Goal: Task Accomplishment & Management: Manage account settings

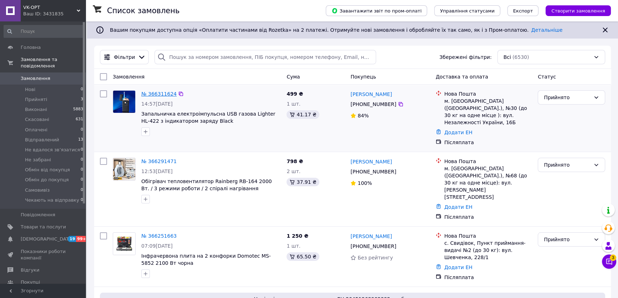
click at [150, 93] on link "№ 366311624" at bounding box center [158, 94] width 35 height 6
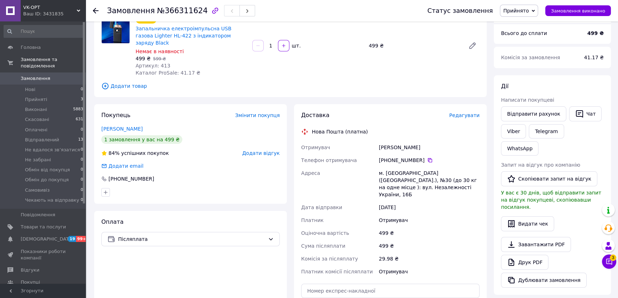
scroll to position [32, 0]
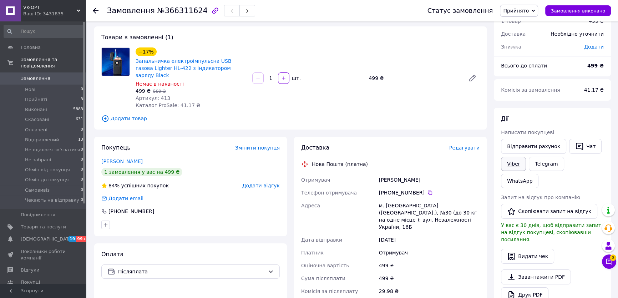
click at [513, 162] on link "Viber" at bounding box center [513, 164] width 25 height 14
click at [544, 163] on link "Telegram" at bounding box center [545, 164] width 35 height 14
click at [608, 261] on icon at bounding box center [608, 261] width 7 height 7
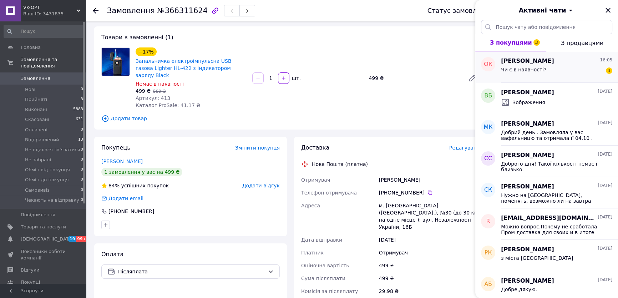
click at [518, 61] on span "Олександр Корсун" at bounding box center [527, 61] width 53 height 8
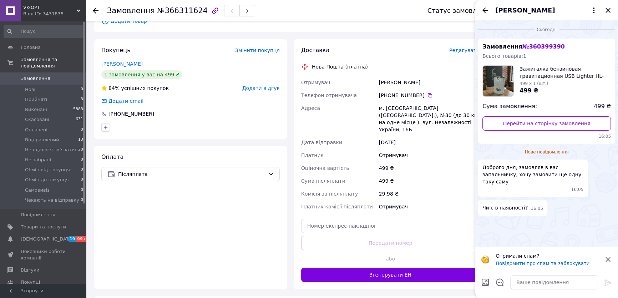
scroll to position [97, 0]
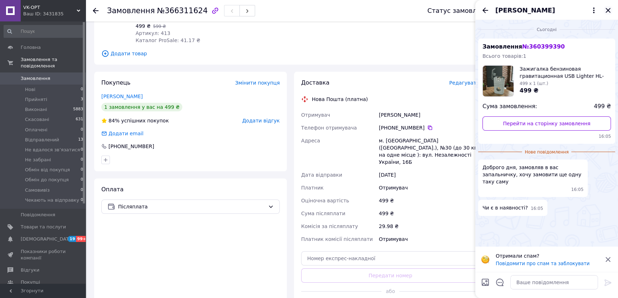
click at [607, 9] on icon "Закрити" at bounding box center [607, 10] width 9 height 9
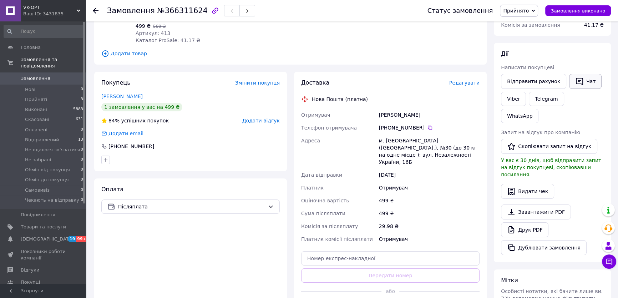
click at [577, 78] on button "Чат" at bounding box center [585, 81] width 32 height 15
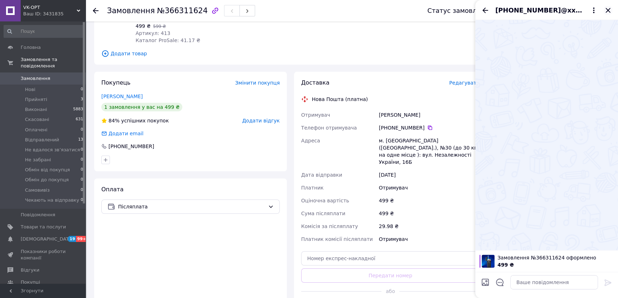
click at [607, 9] on icon "Закрити" at bounding box center [607, 10] width 5 height 5
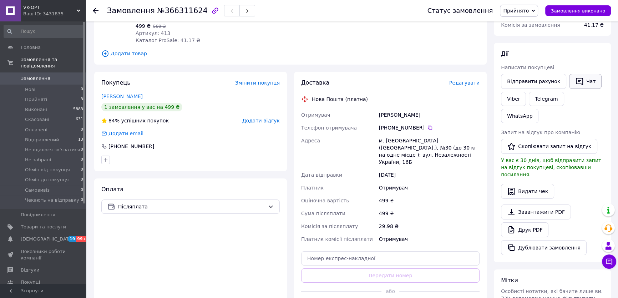
click at [581, 80] on button "Чат" at bounding box center [585, 81] width 32 height 15
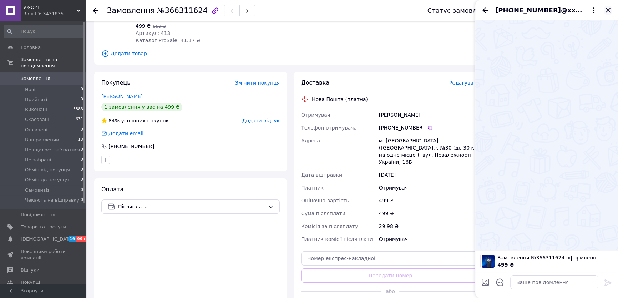
click at [609, 10] on icon "Закрити" at bounding box center [607, 10] width 9 height 9
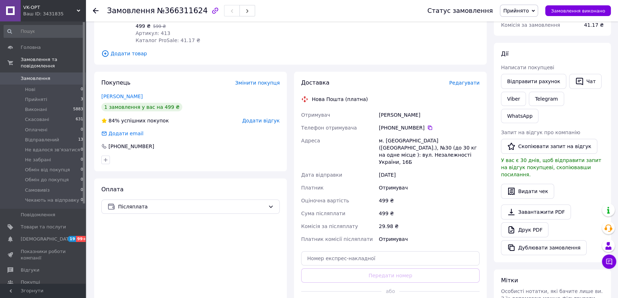
click at [213, 143] on div "[PHONE_NUMBER]" at bounding box center [190, 146] width 178 height 7
click at [217, 220] on div "Оплата Післяплата" at bounding box center [190, 249] width 193 height 143
click at [581, 79] on button "Чат" at bounding box center [585, 81] width 32 height 15
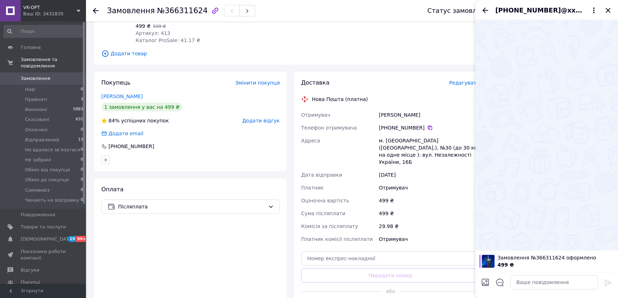
click at [259, 235] on div "Оплата Післяплата" at bounding box center [190, 249] width 193 height 143
click at [607, 9] on icon "Закрити" at bounding box center [607, 10] width 9 height 9
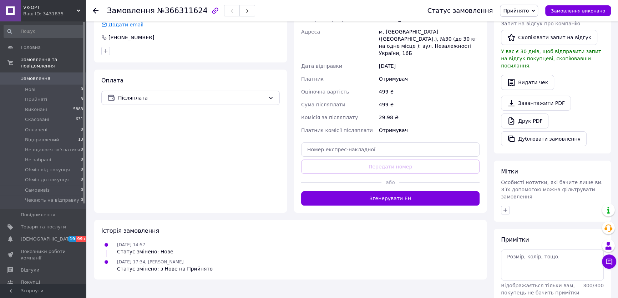
scroll to position [108, 0]
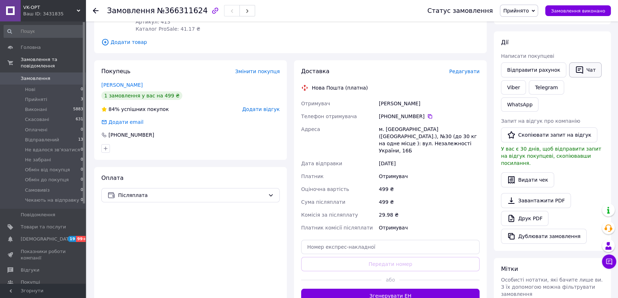
click at [581, 70] on button "Чат" at bounding box center [585, 69] width 32 height 15
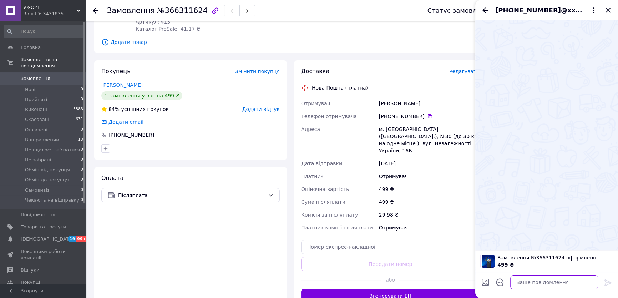
click at [519, 283] on textarea at bounding box center [554, 282] width 88 height 14
paste textarea "НП 20451269203528"
paste textarea "Сьогодні відправимо. Дякуємо за замовлення!"
type textarea "НП 20451269203528 Сьогодні відправимо. Дякуємо за замовлення!"
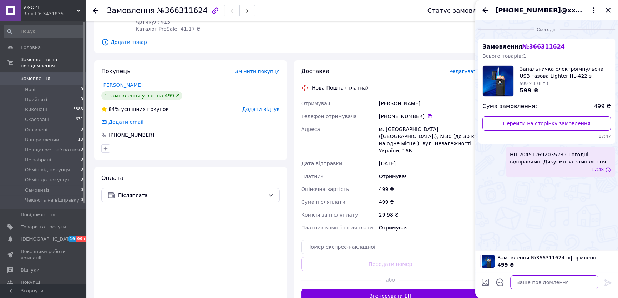
scroll to position [0, 0]
click at [218, 228] on div "Оплата Післяплата" at bounding box center [190, 238] width 193 height 143
click at [484, 10] on icon "Назад" at bounding box center [485, 9] width 6 height 5
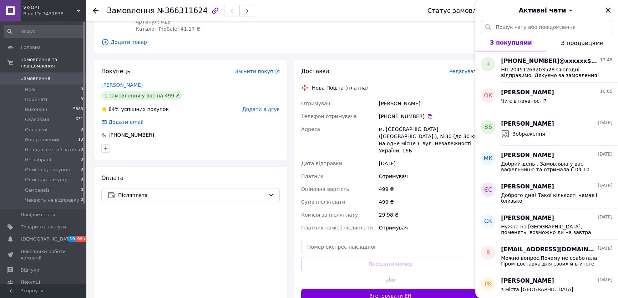
click at [609, 8] on icon "Закрити" at bounding box center [607, 10] width 5 height 5
